Goal: Task Accomplishment & Management: Complete application form

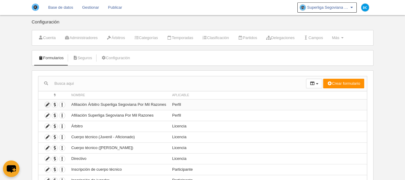
click at [49, 105] on icon at bounding box center [48, 105] width 6 height 6
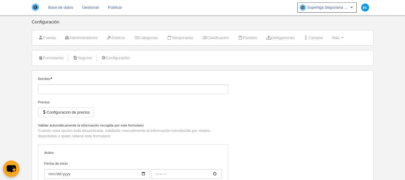
type input "Afiliación Árbitro Superliga Segoviana Por Mil Razones"
checkbox input "true"
type input "[DATE]"
type input "00:00"
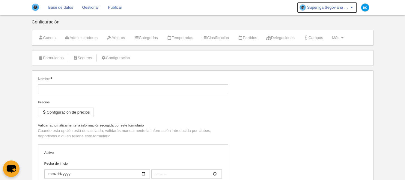
type input "[DATE]"
type input "00:00"
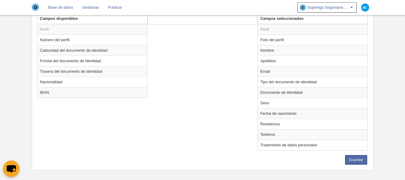
scroll to position [132, 0]
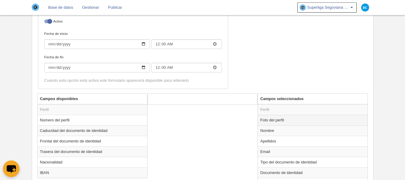
click at [274, 120] on td "Foto del perfil" at bounding box center [313, 119] width 110 height 10
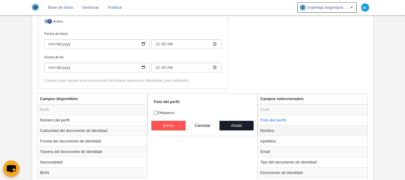
click at [279, 128] on td "Nombre" at bounding box center [313, 130] width 110 height 10
radio input "false"
radio input "true"
checkbox input "true"
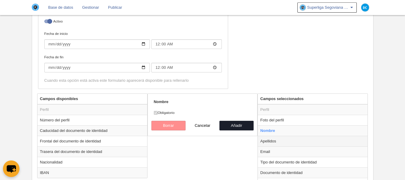
click at [275, 138] on td "Apellidos" at bounding box center [313, 140] width 110 height 10
radio input "false"
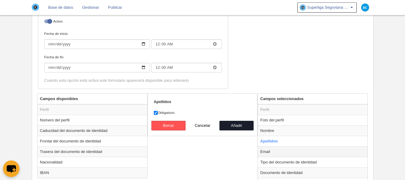
click at [273, 148] on td "Email" at bounding box center [313, 151] width 110 height 10
radio input "false"
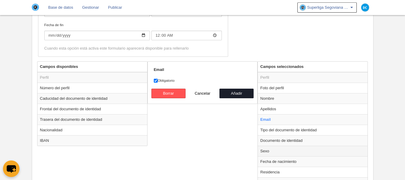
scroll to position [173, 0]
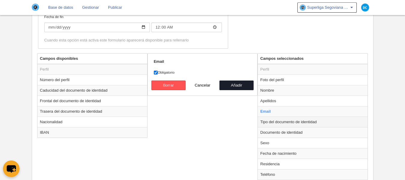
click at [278, 120] on td "Tipo del documento de identidad" at bounding box center [313, 121] width 110 height 10
radio input "false"
radio input "true"
select select
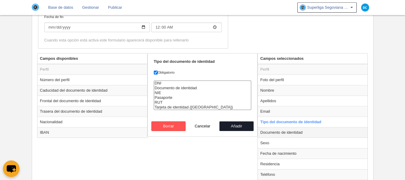
click at [274, 132] on td "Documento de identidad" at bounding box center [313, 132] width 110 height 10
radio input "false"
radio input "true"
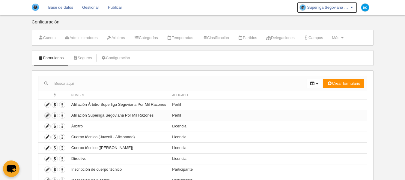
click at [45, 115] on icon at bounding box center [48, 115] width 6 height 6
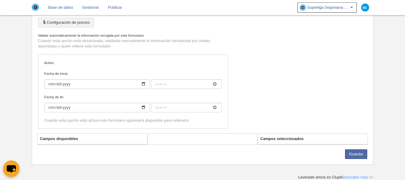
type input "Afiliación Superliga Segoviana Por Mil Razones"
checkbox input "true"
type input "[DATE]"
type input "00:00"
type input "[DATE]"
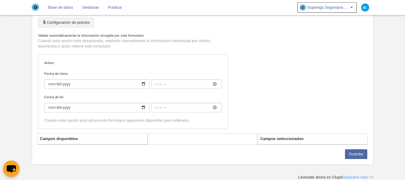
type input "23:59"
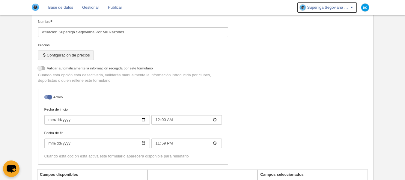
scroll to position [160, 0]
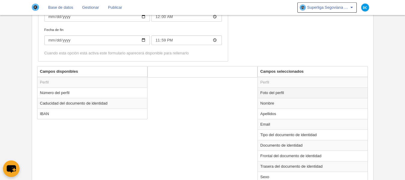
click at [298, 94] on td "Foto del perfil" at bounding box center [313, 92] width 110 height 10
radio input "true"
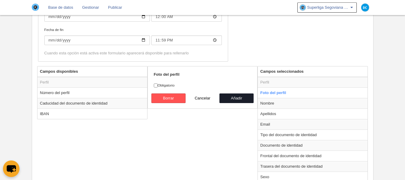
click at [165, 84] on label "Obligatorio" at bounding box center [203, 84] width 98 height 5
click at [158, 84] on input "Obligatorio" at bounding box center [156, 85] width 4 height 4
checkbox input "true"
click at [245, 96] on button "Añadir" at bounding box center [236, 98] width 34 height 10
radio input "false"
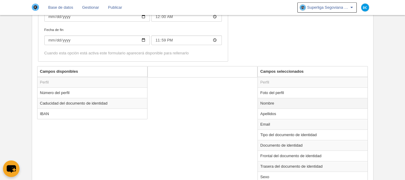
click at [277, 103] on td "Nombre" at bounding box center [313, 103] width 110 height 10
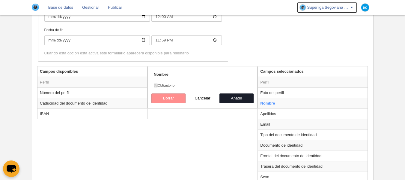
click at [207, 111] on div "Campos disponibles Perfil Número del perfil Caducidad del documento de identida…" at bounding box center [203, 152] width 334 height 173
click at [297, 115] on td "Apellidos" at bounding box center [313, 113] width 110 height 10
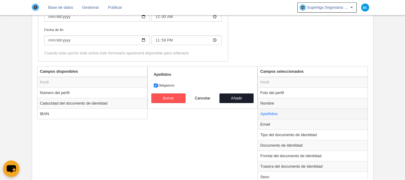
radio input "false"
click at [281, 126] on td "Email" at bounding box center [313, 124] width 110 height 10
radio input "false"
radio input "true"
click at [181, 84] on label "Obligatorio" at bounding box center [203, 84] width 98 height 5
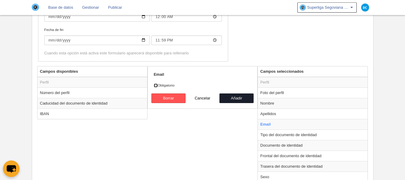
click at [158, 84] on input "Obligatorio" at bounding box center [156, 85] width 4 height 4
click at [179, 84] on label "Obligatorio" at bounding box center [203, 84] width 98 height 5
click at [158, 84] on input "Obligatorio" at bounding box center [156, 85] width 4 height 4
checkbox input "false"
click at [214, 118] on div "Campos disponibles Perfil Número del perfil Caducidad del documento de identida…" at bounding box center [203, 152] width 334 height 173
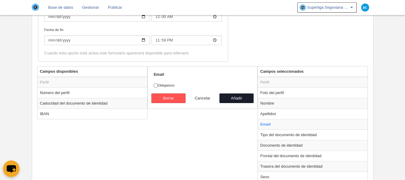
click at [199, 100] on button "Cancelar" at bounding box center [203, 98] width 34 height 10
radio input "false"
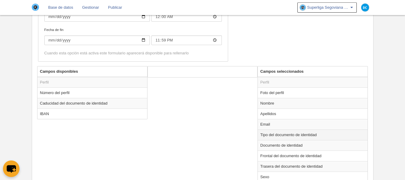
click at [289, 138] on td "Tipo del documento de identidad" at bounding box center [313, 134] width 110 height 10
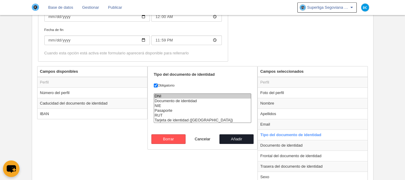
click at [228, 158] on div "Campos disponibles Perfil Número del perfil Caducidad del documento de identida…" at bounding box center [203, 152] width 334 height 173
click at [286, 145] on td "Documento de identidad" at bounding box center [313, 145] width 110 height 10
radio input "false"
radio input "true"
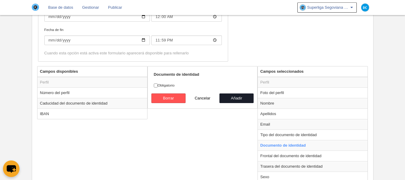
click at [158, 87] on label "Obligatorio" at bounding box center [203, 84] width 98 height 5
click at [158, 87] on input "Obligatorio" at bounding box center [156, 85] width 4 height 4
checkbox input "true"
click at [238, 95] on button "Añadir" at bounding box center [236, 98] width 34 height 10
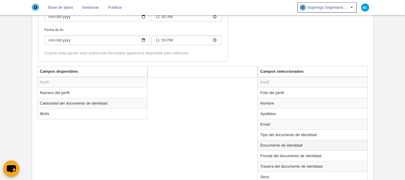
click at [291, 147] on td "Documento de identidad" at bounding box center [313, 145] width 110 height 10
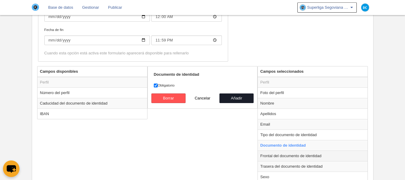
click at [289, 156] on td "Frontal del documento de identidad" at bounding box center [313, 155] width 110 height 10
radio input "false"
radio input "true"
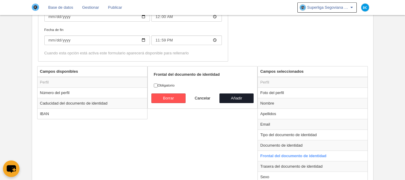
click at [172, 84] on label "Obligatorio" at bounding box center [203, 84] width 98 height 5
click at [158, 84] on input "Obligatorio" at bounding box center [156, 85] width 4 height 4
checkbox input "true"
click at [242, 101] on button "Añadir" at bounding box center [236, 98] width 34 height 10
radio input "false"
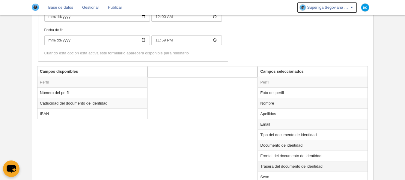
click at [304, 165] on td "Trasera del documento de identidad" at bounding box center [313, 166] width 110 height 10
radio input "true"
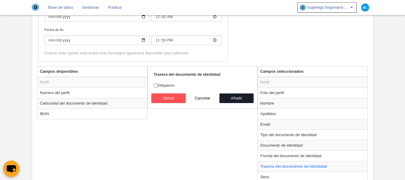
click at [158, 83] on label "Obligatorio" at bounding box center [203, 84] width 98 height 5
click at [158, 83] on input "Obligatorio" at bounding box center [156, 85] width 4 height 4
checkbox input "true"
click at [224, 96] on button "Añadir" at bounding box center [236, 98] width 34 height 10
radio input "false"
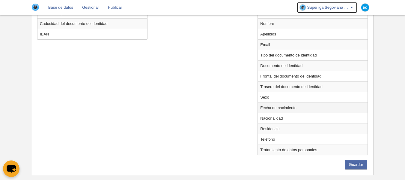
scroll to position [240, 0]
click at [282, 97] on td "Sexo" at bounding box center [313, 96] width 110 height 10
radio input "true"
select select
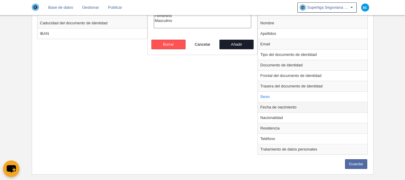
click at [279, 109] on td "Fecha de nacimiento" at bounding box center [313, 107] width 110 height 10
radio input "false"
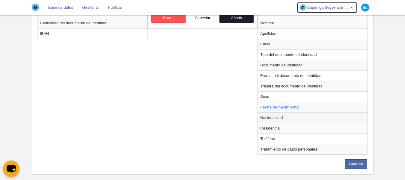
click at [274, 117] on td "Nacionalidad" at bounding box center [313, 117] width 110 height 10
radio input "false"
radio input "true"
select select
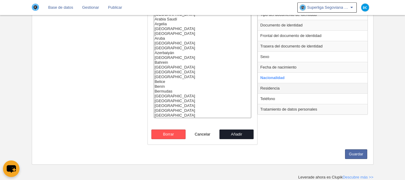
click at [280, 90] on td "Residencia" at bounding box center [313, 88] width 110 height 10
radio input "false"
radio input "true"
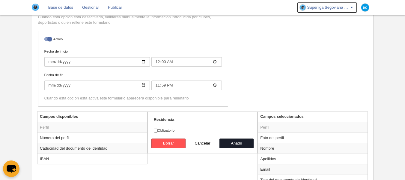
scroll to position [164, 0]
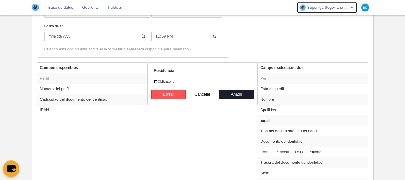
click at [155, 81] on input "Obligatorio" at bounding box center [156, 81] width 4 height 4
checkbox input "true"
click at [232, 95] on button "Añadir" at bounding box center [236, 94] width 34 height 10
radio input "false"
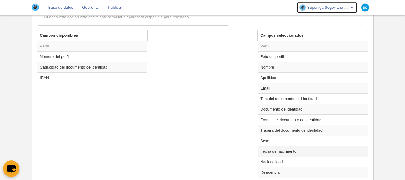
scroll to position [204, 0]
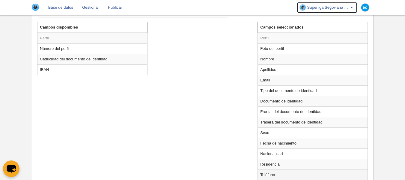
click at [274, 172] on td "Teléfono" at bounding box center [313, 174] width 110 height 10
radio input "true"
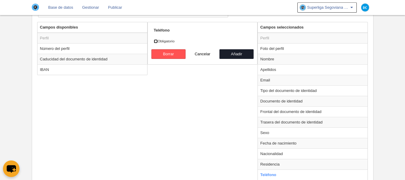
click at [155, 43] on input "Obligatorio" at bounding box center [156, 41] width 4 height 4
checkbox input "true"
click at [237, 55] on button "Añadir" at bounding box center [236, 54] width 34 height 10
radio input "false"
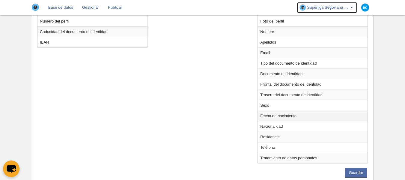
scroll to position [250, 0]
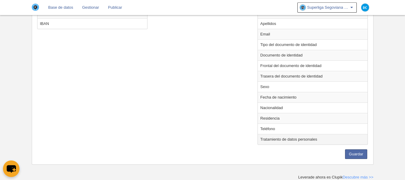
click at [275, 137] on td "Tratamiento de datos personales" at bounding box center [313, 139] width 110 height 10
radio input "true"
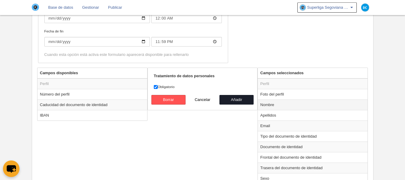
scroll to position [170, 0]
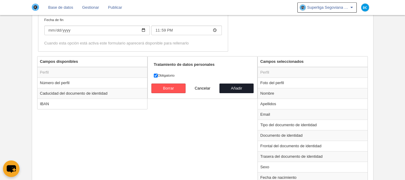
click at [225, 114] on div "Campos disponibles Perfil Número del perfil Caducidad del documento de identida…" at bounding box center [203, 142] width 334 height 173
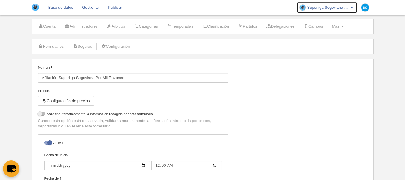
scroll to position [10, 0]
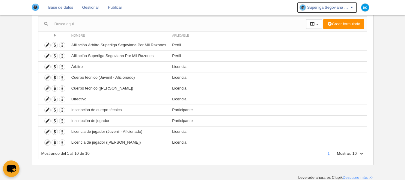
scroll to position [60, 0]
click at [47, 55] on icon at bounding box center [48, 56] width 6 height 6
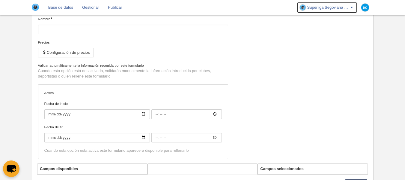
type input "Afiliación Superliga Segoviana Por Mil Razones"
checkbox input "true"
type input "[DATE]"
type input "00:00"
type input "[DATE]"
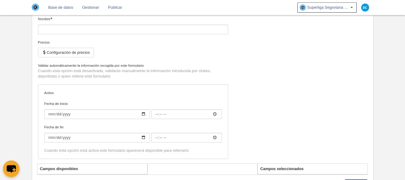
type input "23:59"
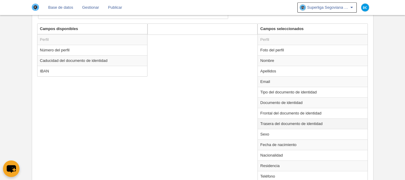
scroll to position [212, 0]
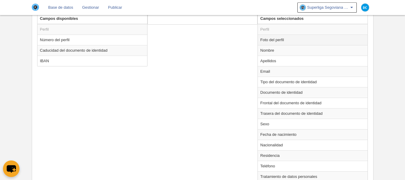
click at [273, 41] on td "Foto del perfil" at bounding box center [313, 39] width 110 height 10
radio input "true"
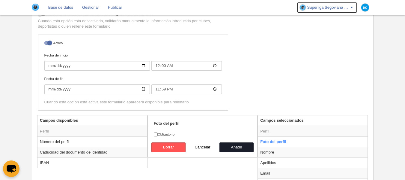
scroll to position [170, 0]
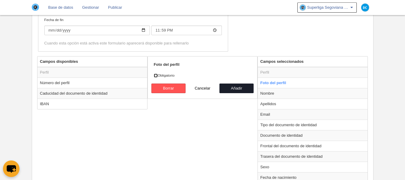
click at [156, 75] on input "Obligatorio" at bounding box center [156, 75] width 4 height 4
checkbox input "true"
click at [235, 85] on button "Añadir" at bounding box center [236, 88] width 34 height 10
radio input "false"
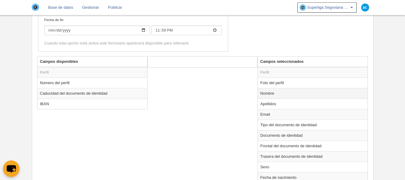
click at [277, 94] on td "Nombre" at bounding box center [313, 93] width 110 height 10
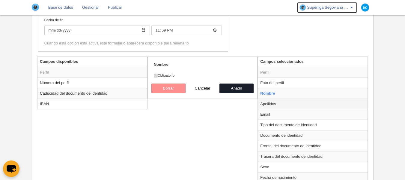
click at [277, 105] on td "Apellidos" at bounding box center [313, 103] width 110 height 10
radio input "false"
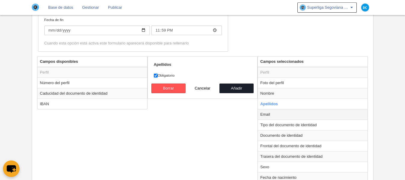
click at [274, 114] on td "Email" at bounding box center [313, 114] width 110 height 10
radio input "false"
radio input "true"
checkbox input "false"
click at [283, 124] on td "Tipo del documento de identidad" at bounding box center [313, 124] width 110 height 10
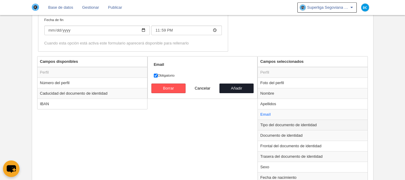
radio input "false"
radio input "true"
checkbox input "true"
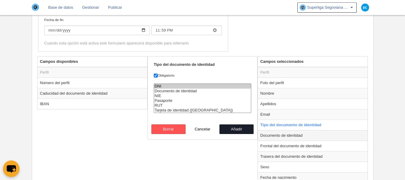
click at [268, 132] on td "Documento de identidad" at bounding box center [313, 135] width 110 height 10
radio input "false"
radio input "true"
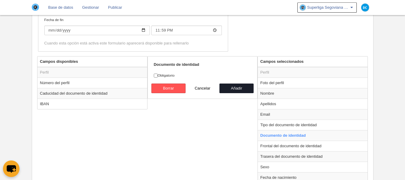
click at [155, 73] on label "Obligatorio" at bounding box center [203, 75] width 98 height 5
click at [155, 73] on input "Obligatorio" at bounding box center [156, 75] width 4 height 4
checkbox input "true"
click at [243, 89] on button "Añadir" at bounding box center [236, 88] width 34 height 10
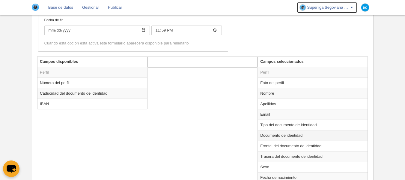
click at [277, 133] on td "Documento de identidad" at bounding box center [313, 135] width 110 height 10
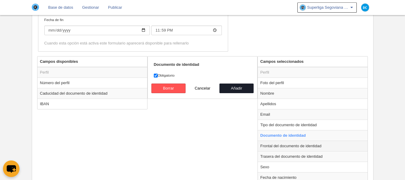
click at [265, 143] on td "Frontal del documento de identidad" at bounding box center [313, 145] width 110 height 10
radio input "false"
radio input "true"
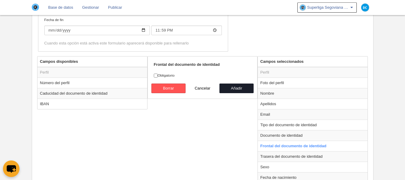
click at [154, 73] on label "Obligatorio" at bounding box center [203, 75] width 98 height 5
click at [154, 73] on input "Obligatorio" at bounding box center [156, 75] width 4 height 4
checkbox input "true"
click at [238, 88] on button "Añadir" at bounding box center [236, 88] width 34 height 10
radio input "false"
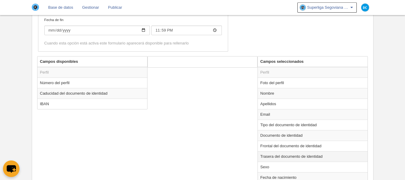
click at [283, 156] on td "Trasera del documento de identidad" at bounding box center [313, 156] width 110 height 10
radio input "true"
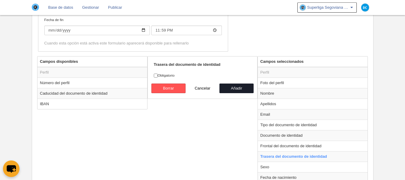
click at [161, 73] on label "Obligatorio" at bounding box center [203, 75] width 98 height 5
click at [158, 73] on input "Obligatorio" at bounding box center [156, 75] width 4 height 4
checkbox input "true"
click at [221, 86] on button "Añadir" at bounding box center [236, 88] width 34 height 10
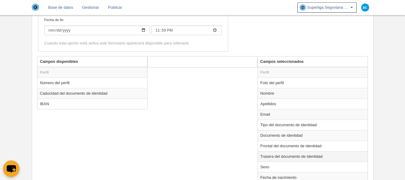
click at [283, 154] on td "Trasera del documento de identidad" at bounding box center [313, 156] width 110 height 10
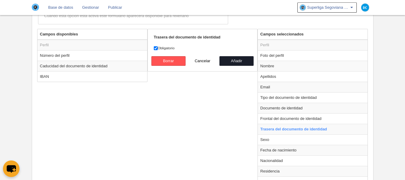
scroll to position [210, 0]
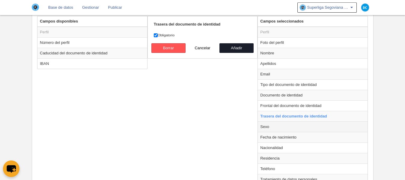
click at [266, 128] on td "Sexo" at bounding box center [313, 126] width 110 height 10
radio input "false"
radio input "true"
select select
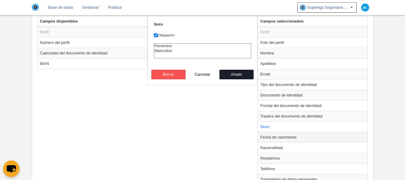
click at [274, 137] on td "Fecha de nacimiento" at bounding box center [313, 137] width 110 height 10
radio input "false"
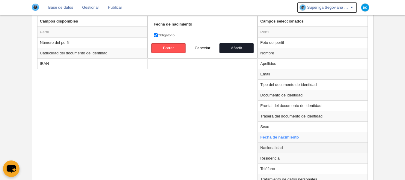
click at [272, 145] on td "Nacionalidad" at bounding box center [313, 147] width 110 height 10
radio input "false"
radio input "true"
select select
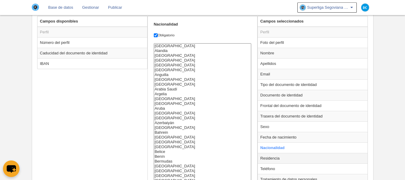
click at [272, 154] on td "Residencia" at bounding box center [313, 158] width 110 height 10
radio input "false"
radio input "true"
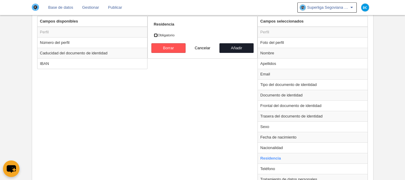
click at [156, 35] on input "Obligatorio" at bounding box center [156, 35] width 4 height 4
checkbox input "true"
click at [238, 51] on button "Añadir" at bounding box center [236, 48] width 34 height 10
radio input "false"
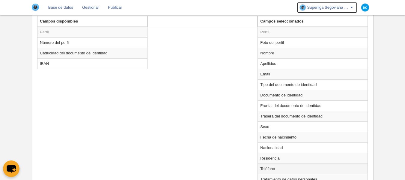
click at [268, 168] on td "Teléfono" at bounding box center [313, 168] width 110 height 10
radio input "true"
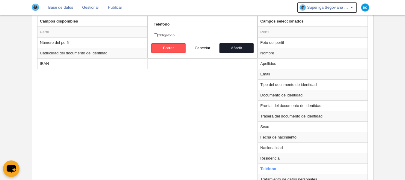
click at [161, 34] on label "Obligatorio" at bounding box center [203, 34] width 98 height 5
click at [158, 34] on input "Obligatorio" at bounding box center [156, 35] width 4 height 4
checkbox input "true"
click at [228, 51] on button "Añadir" at bounding box center [236, 48] width 34 height 10
radio input "false"
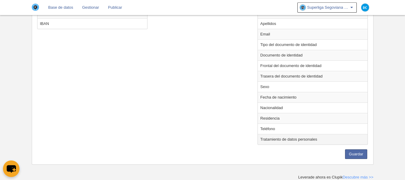
click at [279, 140] on td "Tratamiento de datos personales" at bounding box center [313, 139] width 110 height 10
radio input "true"
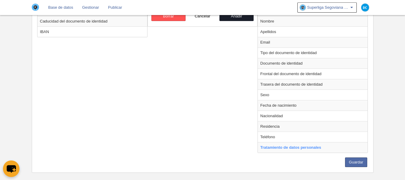
scroll to position [250, 0]
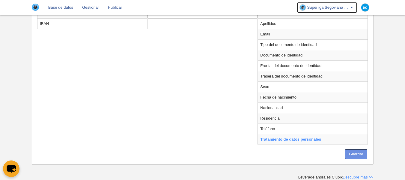
click at [356, 156] on button "Guardar" at bounding box center [356, 154] width 22 height 10
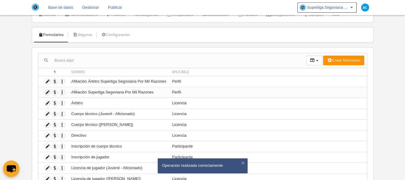
scroll to position [40, 0]
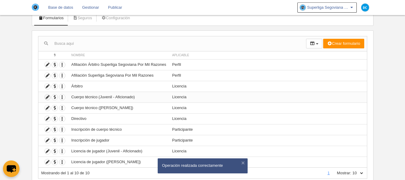
click at [48, 99] on icon at bounding box center [48, 97] width 6 height 6
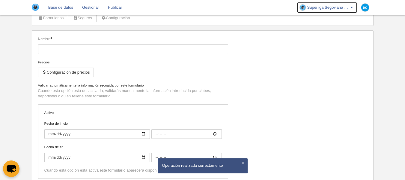
type input "Cuerpo técnico (Juvenil - Aficionado)"
checkbox input "true"
type input "[DATE]"
type input "00:00"
type input "[DATE]"
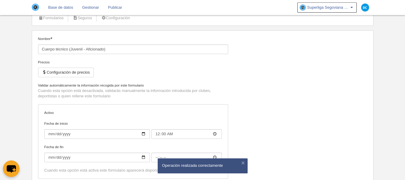
type input "00:00"
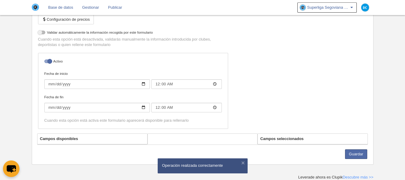
select select "selected"
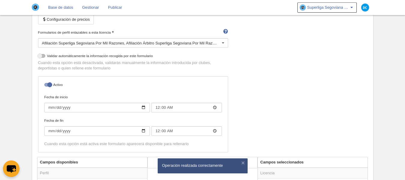
scroll to position [173, 0]
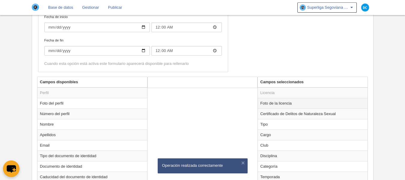
click at [299, 103] on td "Foto de la licencia" at bounding box center [313, 103] width 110 height 10
radio input "true"
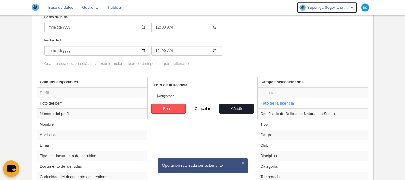
click at [178, 94] on label "Obligatorio" at bounding box center [203, 95] width 98 height 5
click at [158, 94] on input "Obligatorio" at bounding box center [156, 96] width 4 height 4
checkbox input "true"
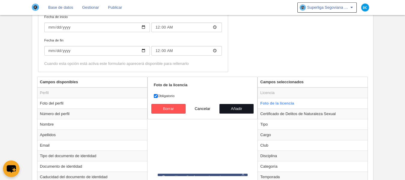
click at [245, 107] on button "Añadir" at bounding box center [236, 109] width 34 height 10
radio input "false"
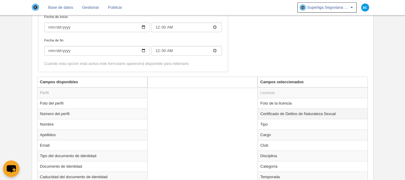
click at [288, 117] on td "Certificado de Delitos de Naturaleza Sexual" at bounding box center [313, 113] width 110 height 10
radio input "true"
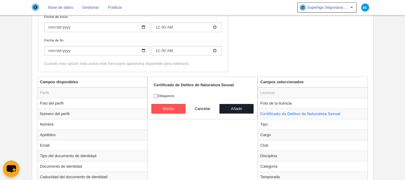
click at [193, 99] on form "Certificado de Delitos de Naturaleza Sexual Obligatorio [GEOGRAPHIC_DATA] Cance…" at bounding box center [203, 97] width 98 height 31
click at [179, 99] on form "Certificado de Delitos de Naturaleza Sexual Obligatorio [GEOGRAPHIC_DATA] Cance…" at bounding box center [203, 97] width 98 height 31
click at [166, 96] on label "Obligatorio" at bounding box center [203, 95] width 98 height 5
click at [158, 96] on input "Obligatorio" at bounding box center [156, 96] width 4 height 4
checkbox input "true"
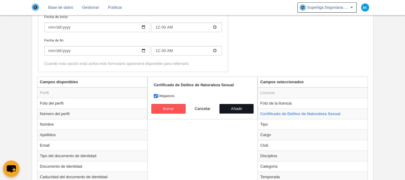
click at [245, 111] on button "Añadir" at bounding box center [236, 109] width 34 height 10
radio input "false"
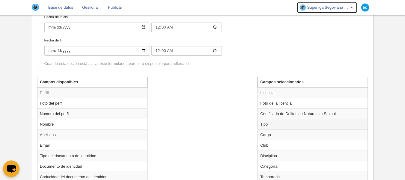
click at [277, 125] on td "Tipo" at bounding box center [313, 124] width 110 height 10
radio input "true"
select select "staff"
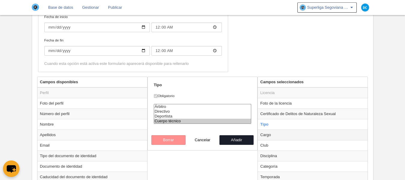
click at [282, 130] on td "Cargo" at bounding box center [313, 134] width 110 height 10
radio input "false"
radio input "true"
select select
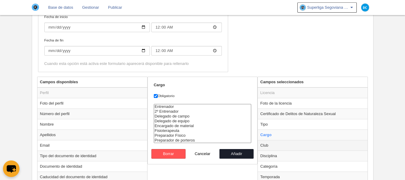
click at [285, 143] on td "Club" at bounding box center [313, 145] width 110 height 10
radio input "false"
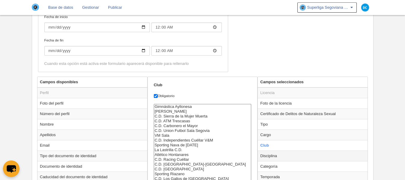
click at [288, 155] on td "Disciplina" at bounding box center [313, 155] width 110 height 10
radio input "false"
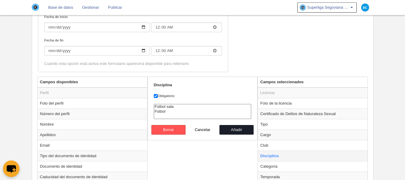
scroll to position [212, 0]
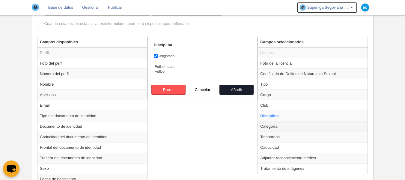
click at [286, 128] on td "Categoría" at bounding box center [313, 126] width 110 height 10
radio input "false"
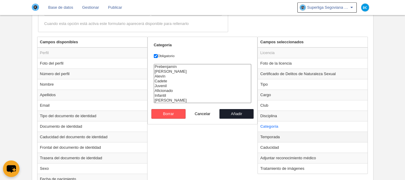
click at [285, 138] on td "Temporada" at bounding box center [313, 136] width 110 height 10
radio input "false"
radio input "true"
select select "8336"
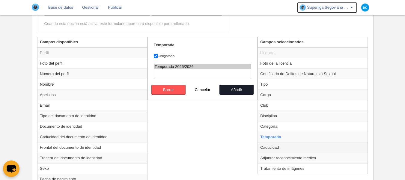
click at [283, 148] on td "Caducidad" at bounding box center [313, 147] width 110 height 10
radio input "false"
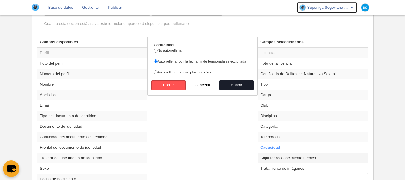
click at [283, 156] on td "Adjuntar reconocimiento médico" at bounding box center [313, 157] width 110 height 10
radio input "false"
radio input "true"
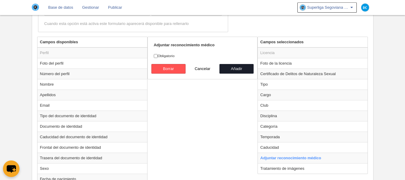
click at [160, 57] on label "Obligatorio" at bounding box center [203, 55] width 98 height 5
click at [158, 57] on input "Obligatorio" at bounding box center [156, 56] width 4 height 4
checkbox input "true"
click at [245, 68] on button "Añadir" at bounding box center [236, 69] width 34 height 10
radio input "false"
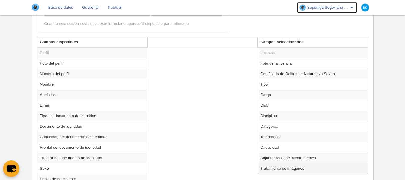
click at [272, 169] on td "Tratamiento de imágenes" at bounding box center [313, 168] width 110 height 10
radio input "true"
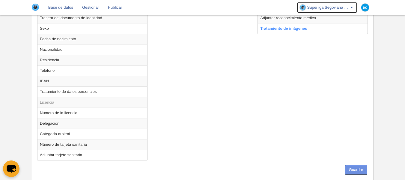
scroll to position [368, 0]
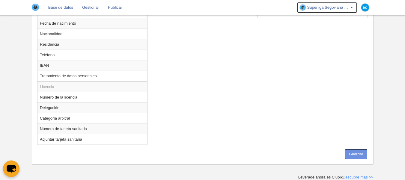
click at [353, 153] on button "Guardar" at bounding box center [356, 154] width 22 height 10
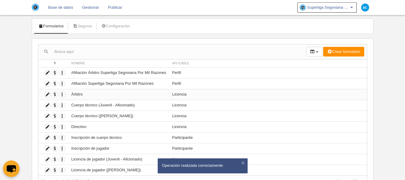
scroll to position [40, 0]
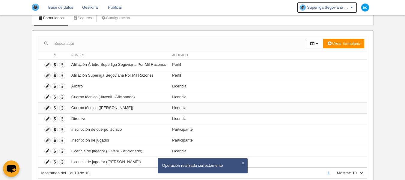
click at [48, 107] on icon at bounding box center [48, 108] width 6 height 6
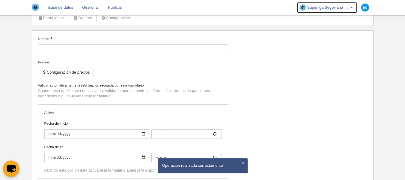
type input "Cuerpo técnico ([PERSON_NAME])"
checkbox input "true"
type input "[DATE]"
type input "00:00"
type input "[DATE]"
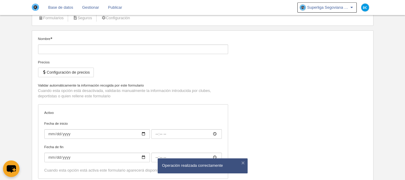
type input "00:00"
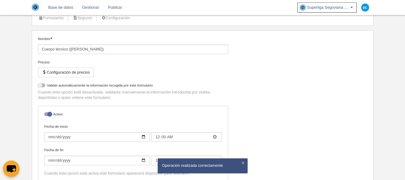
select select "selected"
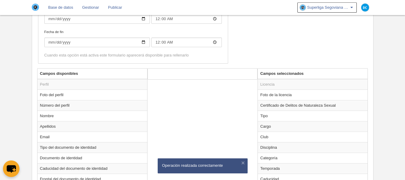
scroll to position [200, 0]
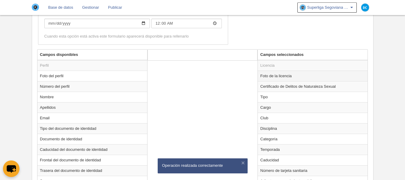
click at [274, 77] on td "Foto de la licencia" at bounding box center [313, 75] width 110 height 10
radio input "true"
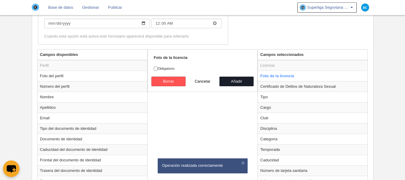
click at [169, 70] on label "Obligatorio" at bounding box center [203, 68] width 98 height 5
click at [158, 70] on input "Obligatorio" at bounding box center [156, 69] width 4 height 4
checkbox input "true"
click at [228, 79] on button "Añadir" at bounding box center [236, 81] width 34 height 10
radio input "false"
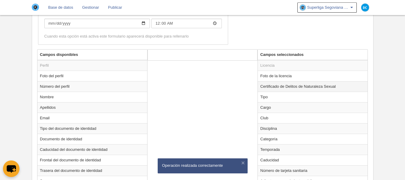
click at [277, 88] on td "Certificado de Delitos de Naturaleza Sexual" at bounding box center [313, 86] width 110 height 10
radio input "true"
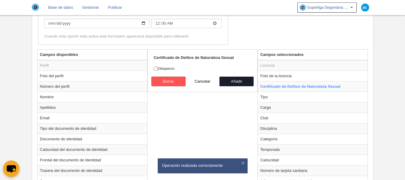
click at [171, 70] on label "Obligatorio" at bounding box center [203, 68] width 98 height 5
click at [158, 70] on input "Obligatorio" at bounding box center [156, 69] width 4 height 4
checkbox input "true"
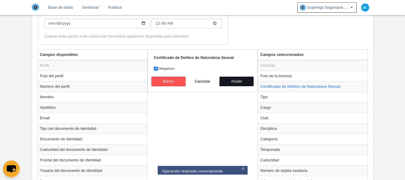
click at [240, 83] on button "Añadir" at bounding box center [236, 81] width 34 height 10
radio input "false"
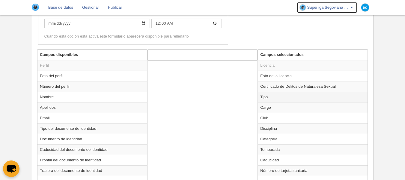
click at [273, 94] on td "Tipo" at bounding box center [313, 96] width 110 height 10
radio input "true"
select select "staff"
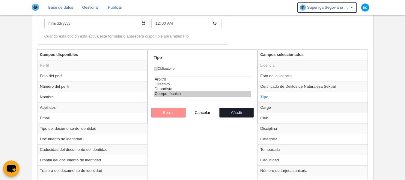
click at [269, 109] on td "Cargo" at bounding box center [313, 107] width 110 height 10
radio input "false"
radio input "true"
select select
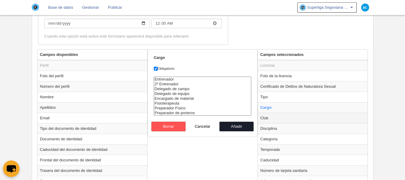
click at [272, 119] on td "Club" at bounding box center [313, 117] width 110 height 10
radio input "false"
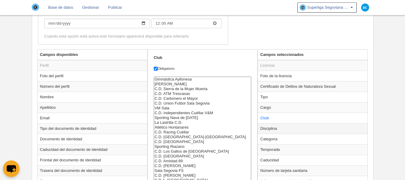
click at [274, 130] on td "Disciplina" at bounding box center [313, 128] width 110 height 10
radio input "false"
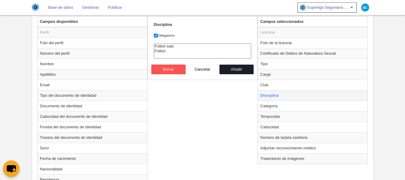
scroll to position [240, 0]
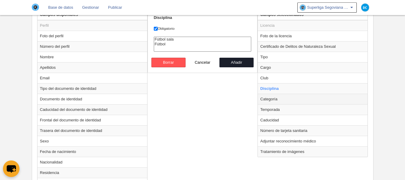
click at [273, 99] on td "Categoría" at bounding box center [313, 99] width 110 height 10
radio input "false"
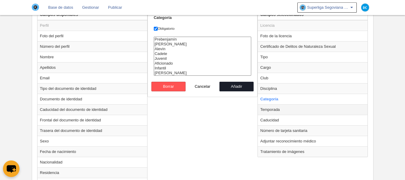
click at [277, 114] on td "Temporada" at bounding box center [313, 109] width 110 height 10
radio input "false"
radio input "true"
select select "8336"
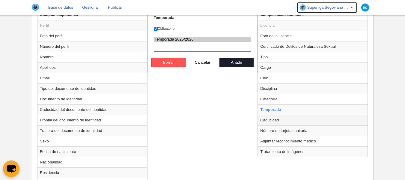
click at [275, 119] on td "Caducidad" at bounding box center [313, 119] width 110 height 10
radio input "false"
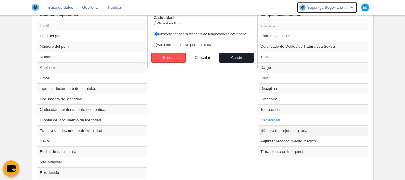
click at [277, 132] on td "Número de tarjeta sanitaria" at bounding box center [313, 130] width 110 height 10
radio input "false"
radio input "true"
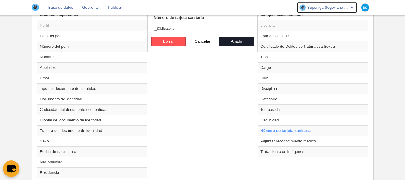
click at [157, 26] on label "Obligatorio" at bounding box center [203, 28] width 98 height 5
click at [157, 27] on input "Obligatorio" at bounding box center [156, 29] width 4 height 4
checkbox input "true"
click at [234, 39] on button "Añadir" at bounding box center [236, 42] width 34 height 10
radio input "false"
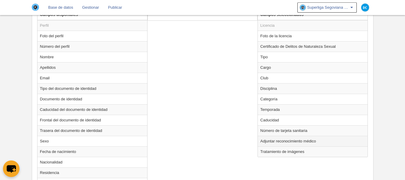
click at [280, 140] on td "Adjuntar reconocimiento médico" at bounding box center [313, 140] width 110 height 10
radio input "true"
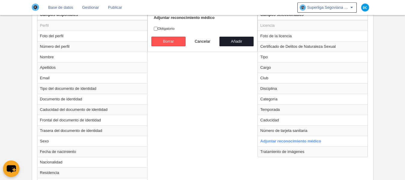
scroll to position [160, 0]
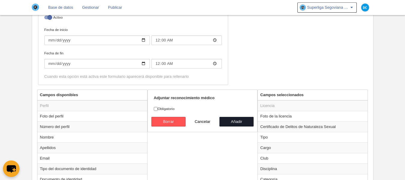
click at [162, 107] on label "Obligatorio" at bounding box center [203, 108] width 98 height 5
click at [158, 107] on input "Obligatorio" at bounding box center [156, 109] width 4 height 4
checkbox input "true"
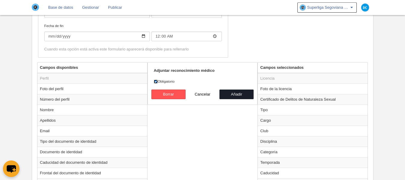
scroll to position [200, 0]
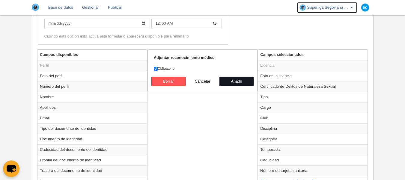
click at [233, 81] on button "Añadir" at bounding box center [236, 81] width 34 height 10
radio input "false"
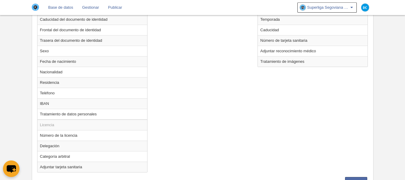
scroll to position [357, 0]
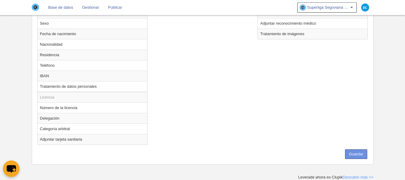
click at [351, 152] on button "Guardar" at bounding box center [356, 154] width 22 height 10
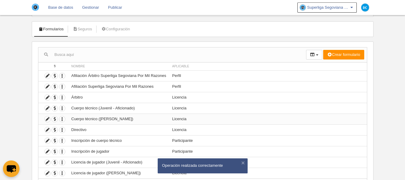
scroll to position [40, 0]
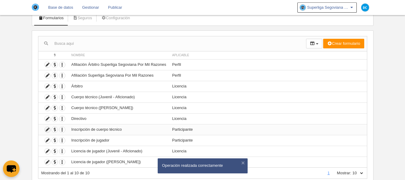
click at [49, 130] on icon at bounding box center [48, 129] width 6 height 6
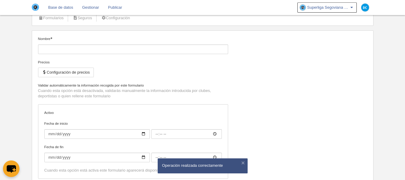
type input "Inscripción de cuerpo técnico"
checkbox input "true"
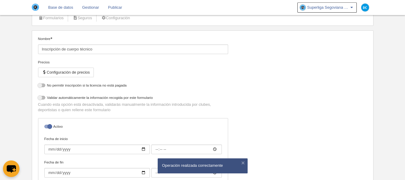
select select "selected"
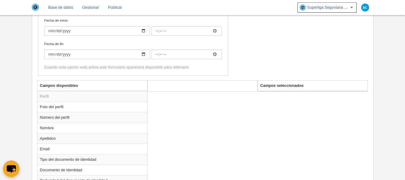
scroll to position [37, 0]
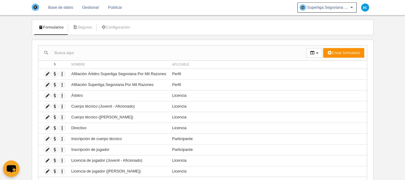
scroll to position [60, 0]
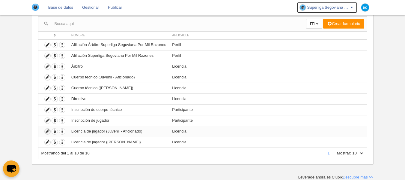
click at [49, 132] on icon at bounding box center [48, 131] width 6 height 6
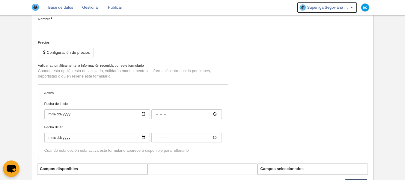
type input "Licencia de jugador (Juvenil - Aficionado)"
checkbox input "true"
type input "[DATE]"
type input "00:00"
type input "[DATE]"
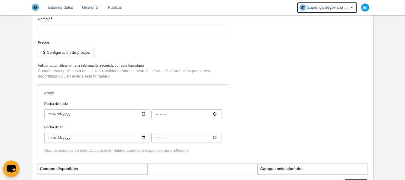
type input "00:00"
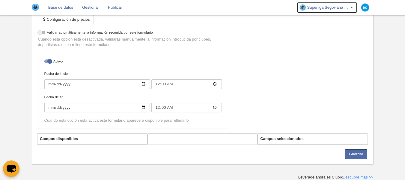
select select "selected"
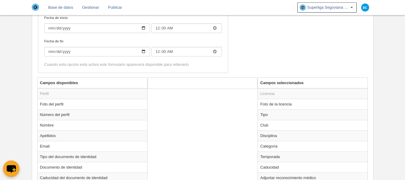
scroll to position [173, 0]
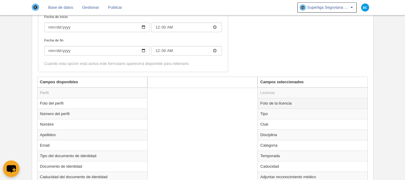
click at [272, 102] on td "Foto de la licencia" at bounding box center [313, 103] width 110 height 10
radio input "true"
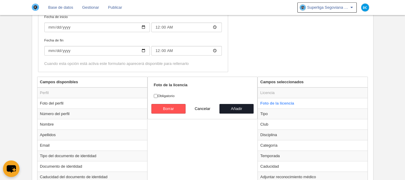
click at [158, 94] on label "Obligatorio" at bounding box center [203, 95] width 98 height 5
click at [158, 94] on input "Obligatorio" at bounding box center [156, 96] width 4 height 4
checkbox input "true"
click at [240, 108] on button "Añadir" at bounding box center [236, 109] width 34 height 10
radio input "false"
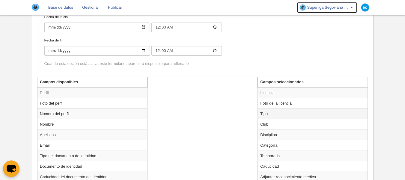
click at [281, 115] on td "Tipo" at bounding box center [313, 113] width 110 height 10
radio input "true"
select select "player"
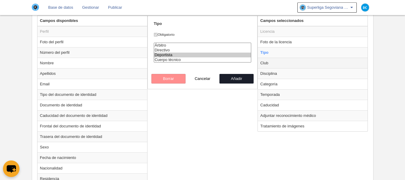
scroll to position [252, 0]
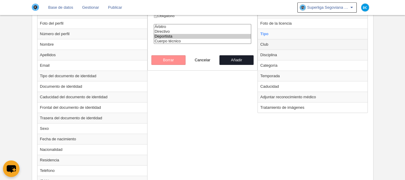
click at [282, 43] on td "Club" at bounding box center [313, 44] width 110 height 10
radio input "false"
radio input "true"
select select
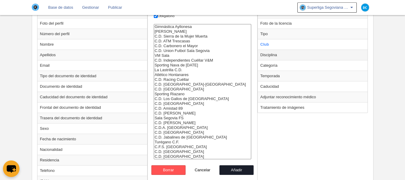
click at [280, 58] on td "Disciplina" at bounding box center [313, 54] width 110 height 10
radio input "false"
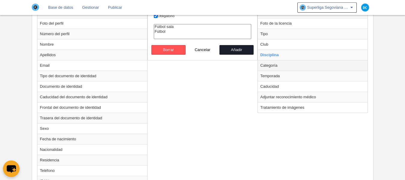
click at [280, 66] on td "Categoría" at bounding box center [313, 65] width 110 height 10
radio input "false"
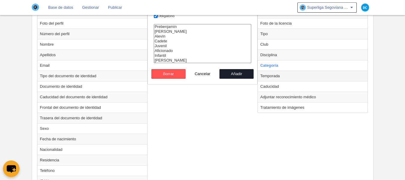
click at [277, 75] on td "Temporada" at bounding box center [313, 75] width 110 height 10
radio input "false"
radio input "true"
select select "8336"
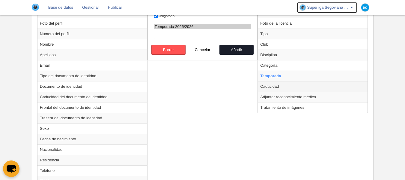
click at [276, 87] on td "Caducidad" at bounding box center [313, 86] width 110 height 10
radio input "false"
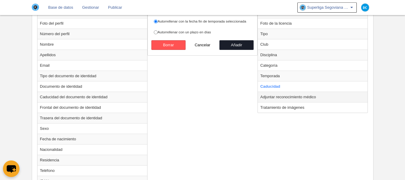
click at [278, 95] on td "Adjuntar reconocimiento médico" at bounding box center [313, 96] width 110 height 10
radio input "false"
radio input "true"
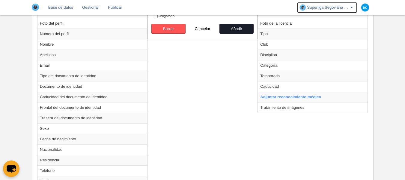
scroll to position [212, 0]
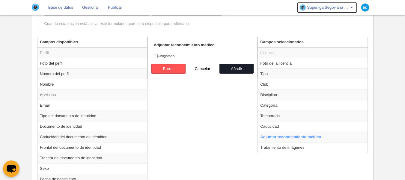
click at [159, 52] on form "Adjuntar reconocimiento médico Obligatorio [GEOGRAPHIC_DATA] Cancelar Añadir" at bounding box center [203, 57] width 98 height 31
click at [158, 56] on label "Obligatorio" at bounding box center [203, 55] width 98 height 5
click at [158, 56] on input "Obligatorio" at bounding box center [156, 56] width 4 height 4
checkbox input "true"
click at [241, 72] on button "Añadir" at bounding box center [236, 69] width 34 height 10
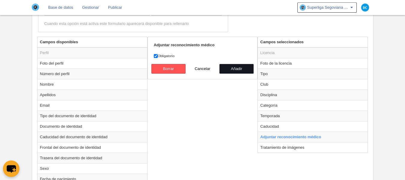
radio input "false"
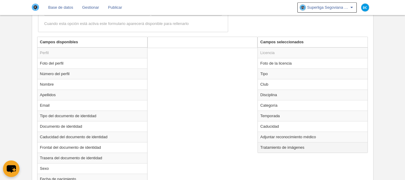
click at [278, 149] on td "Tratamiento de imágenes" at bounding box center [313, 147] width 110 height 10
radio input "true"
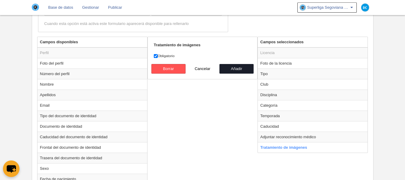
click at [220, 121] on div "Campos disponibles Perfil Foto del perfil Número del perfil Nombre Apellidos Em…" at bounding box center [203, 181] width 334 height 289
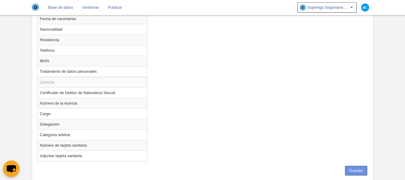
click at [359, 171] on button "Guardar" at bounding box center [356, 170] width 22 height 10
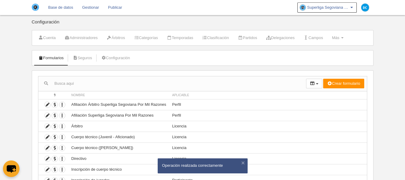
scroll to position [60, 0]
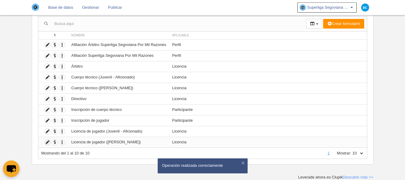
click at [49, 142] on icon at bounding box center [48, 142] width 6 height 6
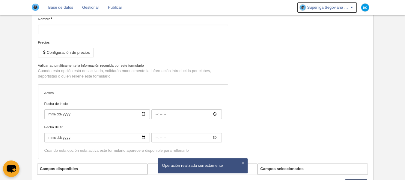
type input "Licencia de jugador ([PERSON_NAME])"
checkbox input "true"
type input "[DATE]"
type input "00:00"
type input "[DATE]"
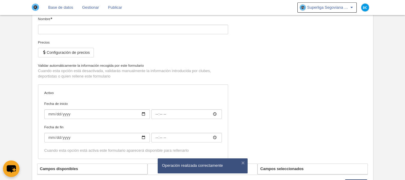
type input "00:00"
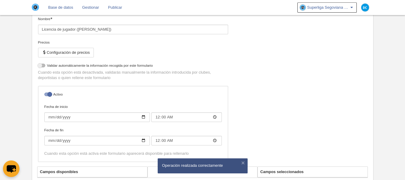
select select "selected"
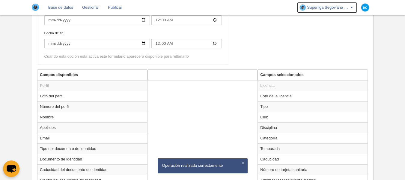
scroll to position [180, 0]
click at [276, 99] on td "Foto de la licencia" at bounding box center [313, 96] width 110 height 10
radio input "true"
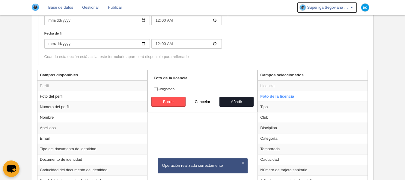
click at [168, 90] on label "Obligatorio" at bounding box center [203, 88] width 98 height 5
click at [151, 87] on div "Foto de la licencia Obligatorio [GEOGRAPHIC_DATA] Cancelar Añadir" at bounding box center [202, 91] width 110 height 43
click at [157, 87] on input "Obligatorio" at bounding box center [156, 89] width 4 height 4
checkbox input "true"
click at [244, 98] on button "Añadir" at bounding box center [236, 102] width 34 height 10
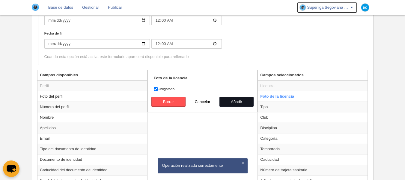
radio input "false"
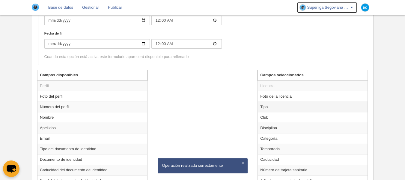
click at [266, 106] on td "Tipo" at bounding box center [313, 106] width 110 height 10
radio input "true"
select select "player"
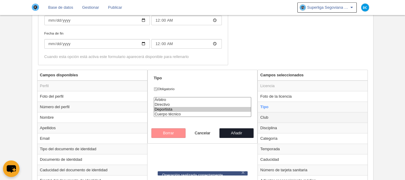
click at [269, 116] on td "Club" at bounding box center [313, 117] width 110 height 10
radio input "false"
radio input "true"
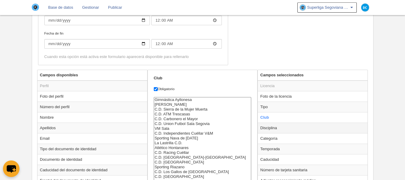
click at [270, 125] on td "Disciplina" at bounding box center [313, 127] width 110 height 10
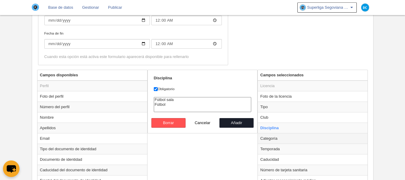
click at [272, 135] on td "Categoría" at bounding box center [313, 138] width 110 height 10
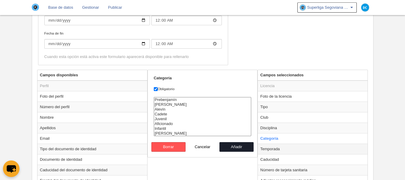
click at [274, 148] on td "Temporada" at bounding box center [313, 148] width 110 height 10
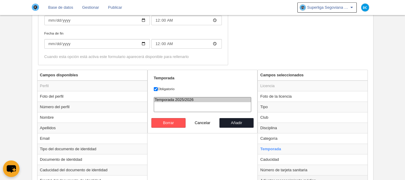
scroll to position [219, 0]
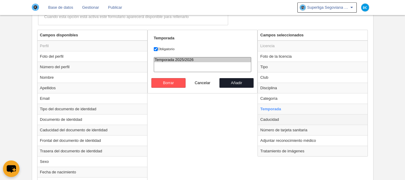
click at [274, 118] on td "Caducidad" at bounding box center [313, 119] width 110 height 10
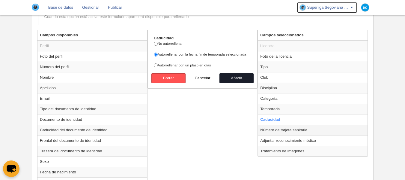
click at [275, 129] on td "Número de tarjeta sanitaria" at bounding box center [313, 129] width 110 height 10
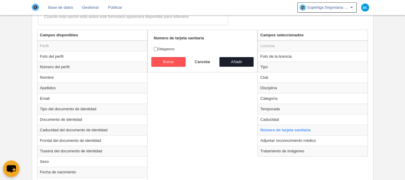
click at [164, 51] on label "Obligatorio" at bounding box center [203, 48] width 98 height 5
click at [158, 51] on input "Obligatorio" at bounding box center [156, 49] width 4 height 4
click at [242, 62] on button "Añadir" at bounding box center [236, 62] width 34 height 10
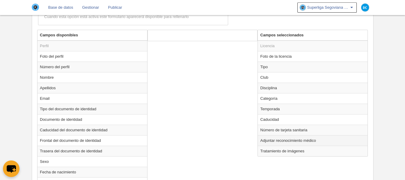
click at [273, 143] on td "Adjuntar reconocimiento médico" at bounding box center [313, 140] width 110 height 10
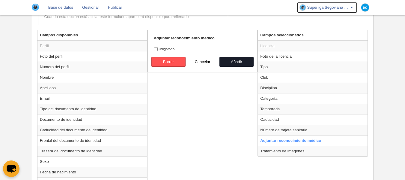
click at [170, 48] on label "Obligatorio" at bounding box center [203, 48] width 98 height 5
click at [158, 48] on input "Obligatorio" at bounding box center [156, 49] width 4 height 4
click at [242, 58] on button "Añadir" at bounding box center [236, 62] width 34 height 10
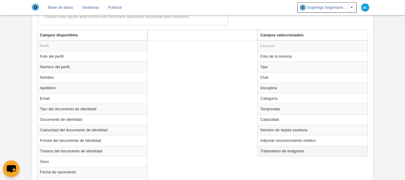
click at [275, 156] on td "Tratamiento de imágenes" at bounding box center [313, 150] width 110 height 10
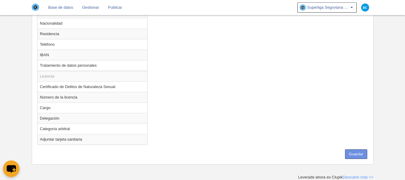
click at [352, 152] on button "Guardar" at bounding box center [356, 154] width 22 height 10
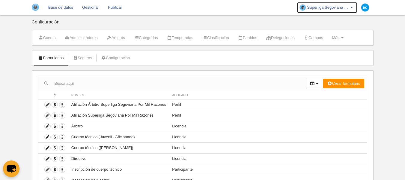
click at [34, 6] on img at bounding box center [35, 7] width 7 height 7
